Goal: Communication & Community: Answer question/provide support

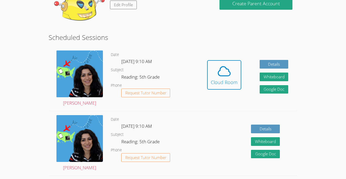
scroll to position [63, 0]
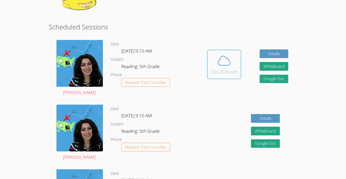
click at [225, 60] on icon at bounding box center [224, 60] width 15 height 15
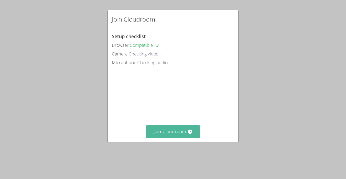
click at [189, 134] on button "Join Cloudroom" at bounding box center [173, 131] width 54 height 13
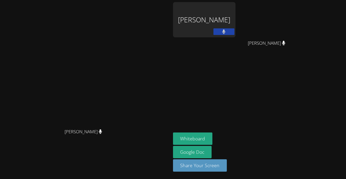
click at [236, 28] on div "[PERSON_NAME]" at bounding box center [204, 19] width 62 height 35
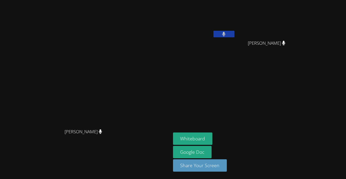
click at [226, 25] on video at bounding box center [204, 19] width 62 height 35
click at [226, 34] on icon at bounding box center [223, 34] width 3 height 4
click at [236, 18] on video at bounding box center [204, 19] width 62 height 35
click at [227, 35] on icon at bounding box center [224, 34] width 6 height 4
click at [226, 35] on icon at bounding box center [223, 34] width 3 height 4
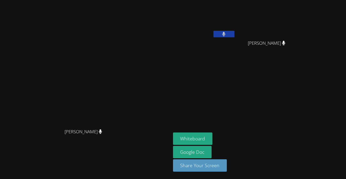
click at [226, 35] on icon at bounding box center [223, 34] width 3 height 4
click at [227, 35] on icon at bounding box center [224, 34] width 6 height 4
click at [226, 35] on icon at bounding box center [223, 34] width 3 height 4
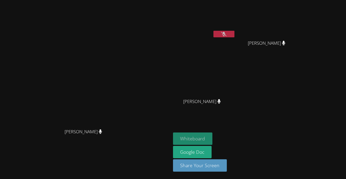
click at [213, 138] on button "Whiteboard" at bounding box center [193, 138] width 40 height 12
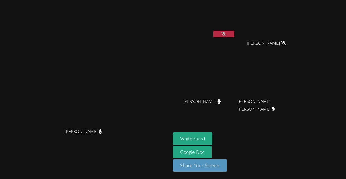
click at [227, 32] on icon at bounding box center [224, 34] width 6 height 4
click at [227, 35] on icon at bounding box center [224, 34] width 6 height 4
click at [234, 33] on button at bounding box center [223, 34] width 21 height 7
click at [227, 32] on icon at bounding box center [224, 34] width 6 height 4
click at [226, 36] on icon at bounding box center [223, 34] width 3 height 4
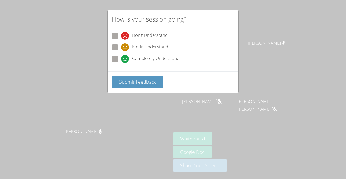
click at [121, 63] on span at bounding box center [121, 63] width 0 height 0
click at [121, 56] on input "Completely Understand" at bounding box center [123, 58] width 4 height 4
radio input "true"
click at [131, 78] on button "Submit Feedback" at bounding box center [137, 82] width 51 height 12
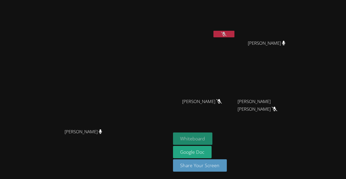
click at [213, 139] on button "Whiteboard" at bounding box center [193, 138] width 40 height 12
